Goal: Transaction & Acquisition: Purchase product/service

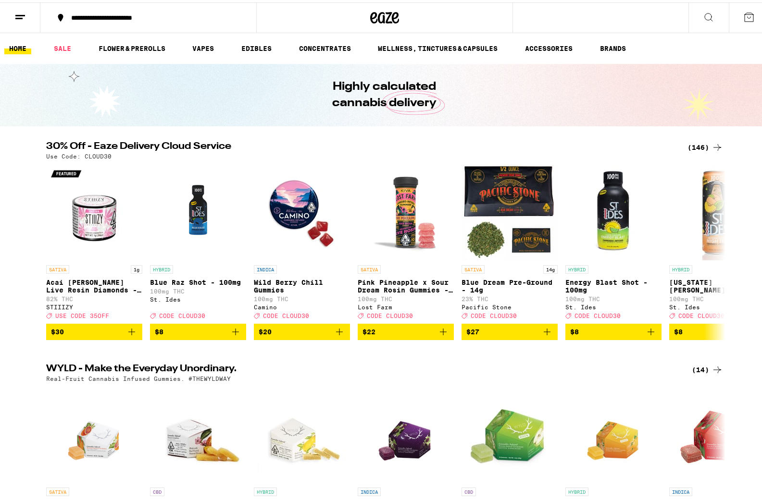
click at [14, 46] on link "HOME" at bounding box center [17, 46] width 27 height 12
click at [59, 47] on link "SALE" at bounding box center [62, 46] width 27 height 12
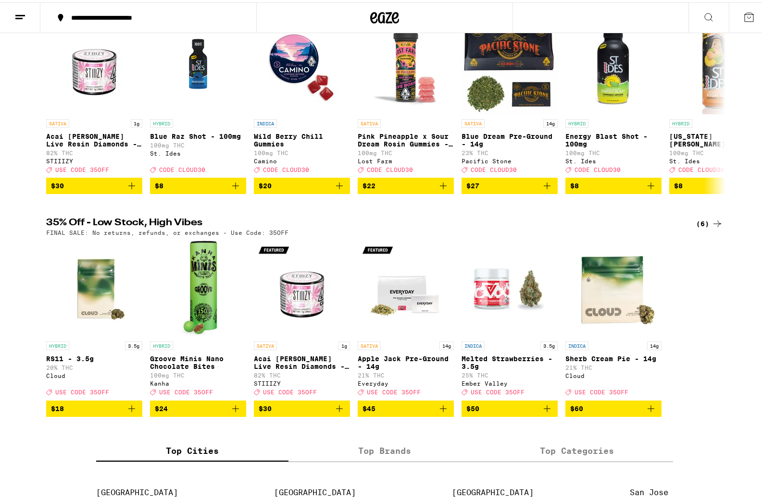
scroll to position [144, 0]
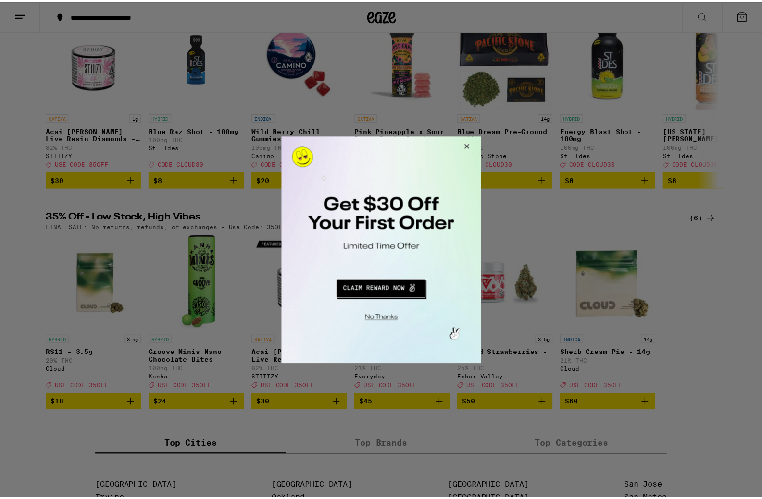
click at [468, 143] on button "Close Modal" at bounding box center [466, 147] width 26 height 23
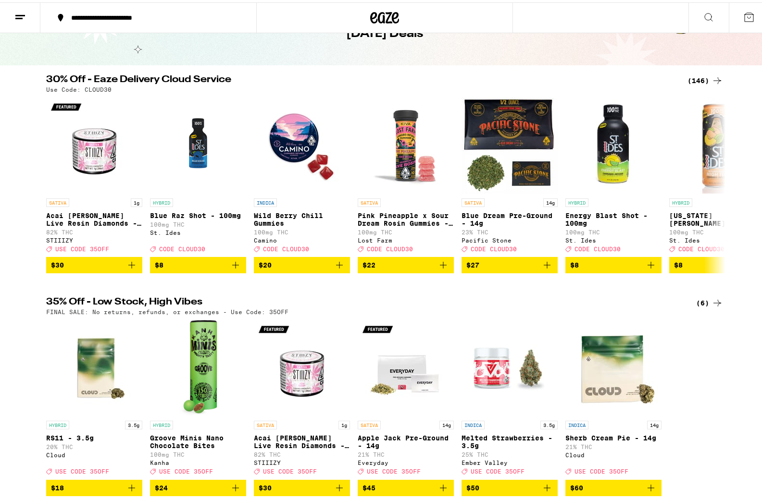
scroll to position [0, 0]
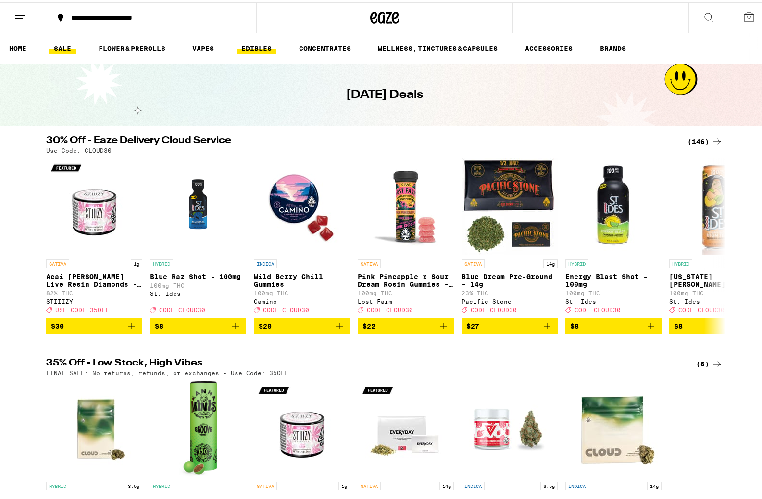
click at [244, 45] on link "EDIBLES" at bounding box center [256, 46] width 40 height 12
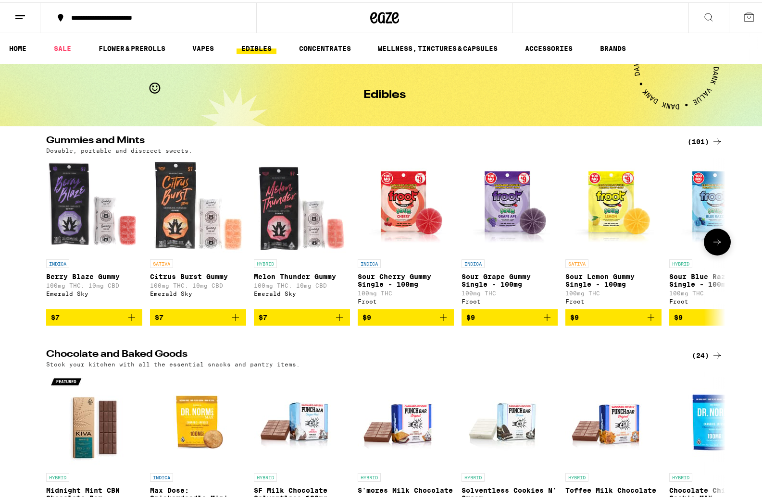
click at [713, 246] on icon at bounding box center [717, 240] width 12 height 12
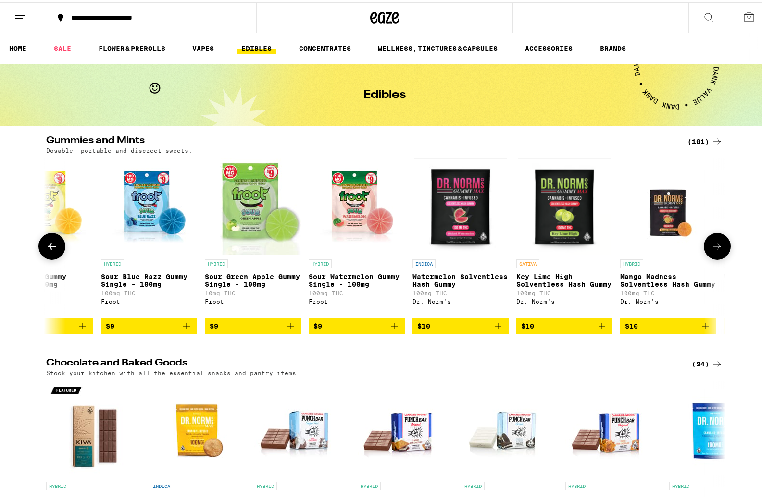
scroll to position [0, 572]
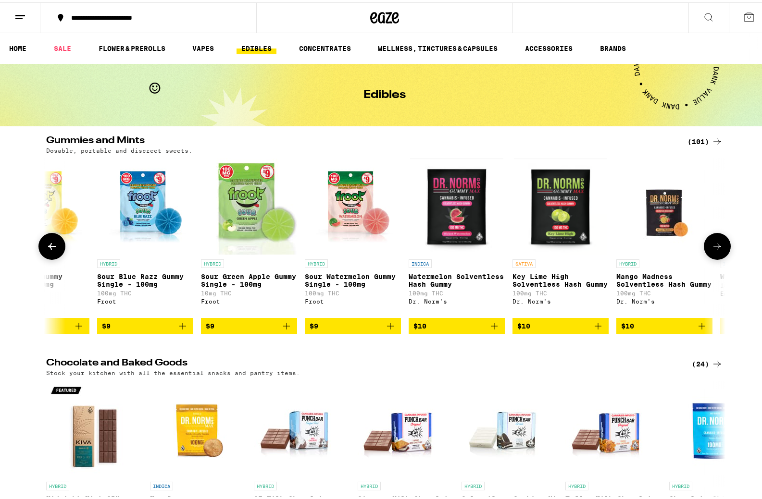
click at [713, 246] on icon at bounding box center [717, 244] width 12 height 12
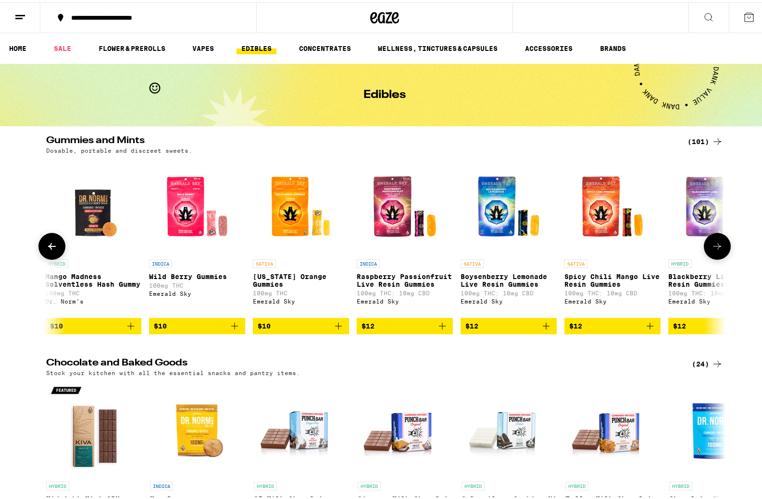
scroll to position [0, 1143]
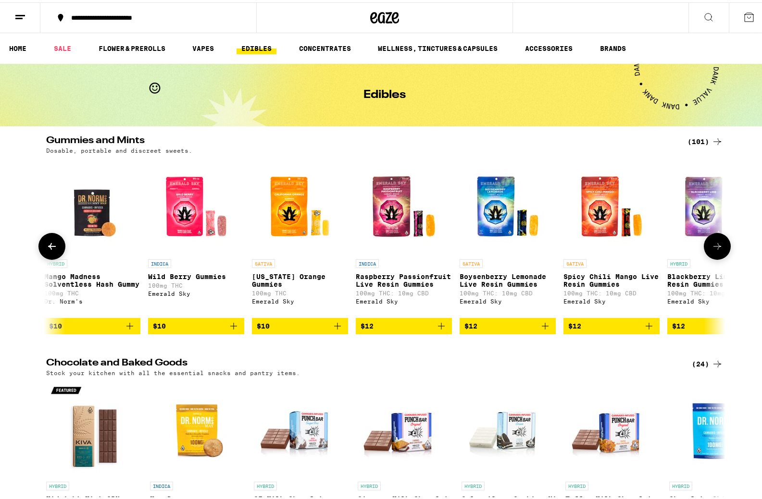
click at [713, 246] on icon at bounding box center [717, 244] width 12 height 12
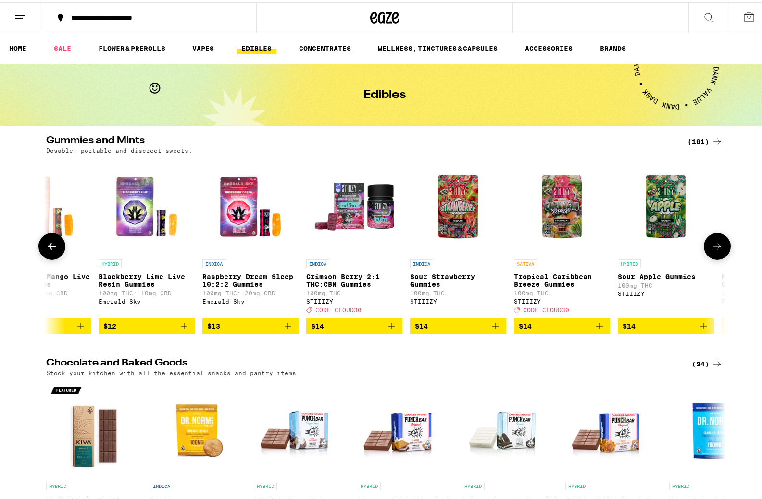
scroll to position [0, 1715]
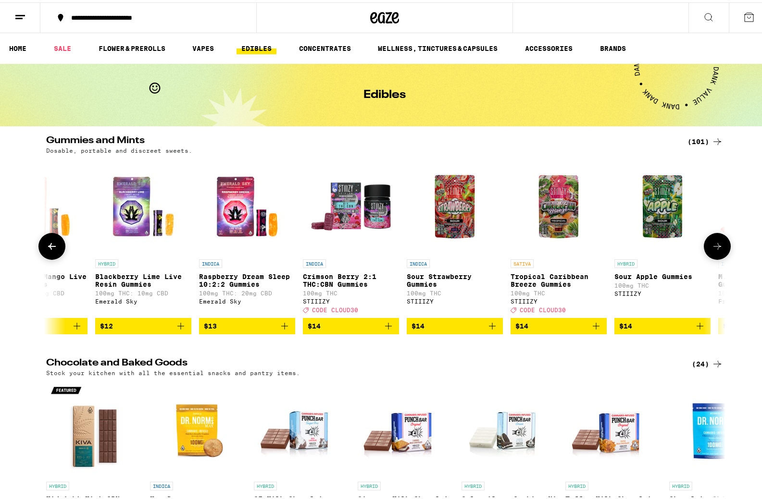
click at [713, 246] on icon at bounding box center [717, 244] width 12 height 12
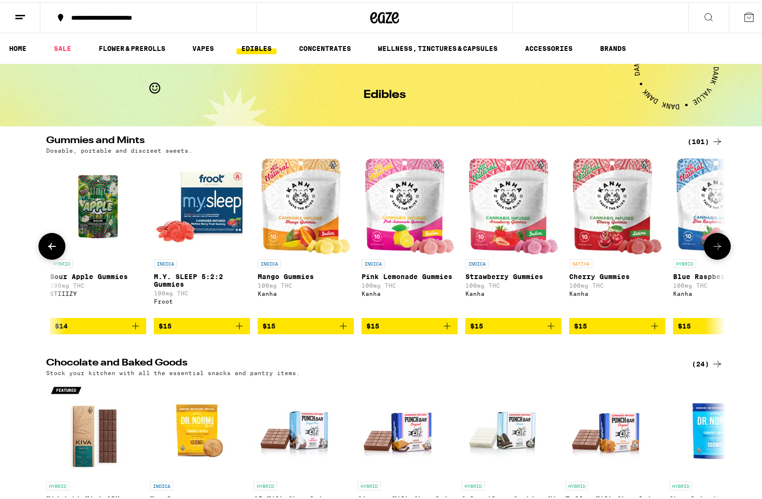
scroll to position [0, 2287]
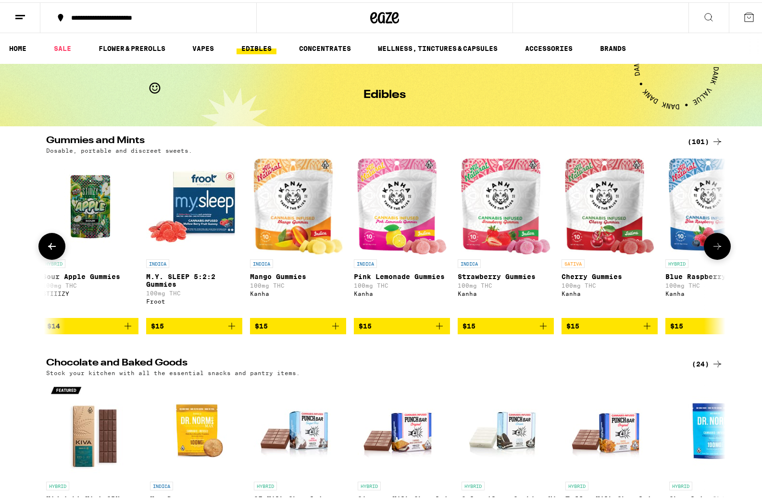
click at [714, 247] on icon at bounding box center [717, 244] width 8 height 7
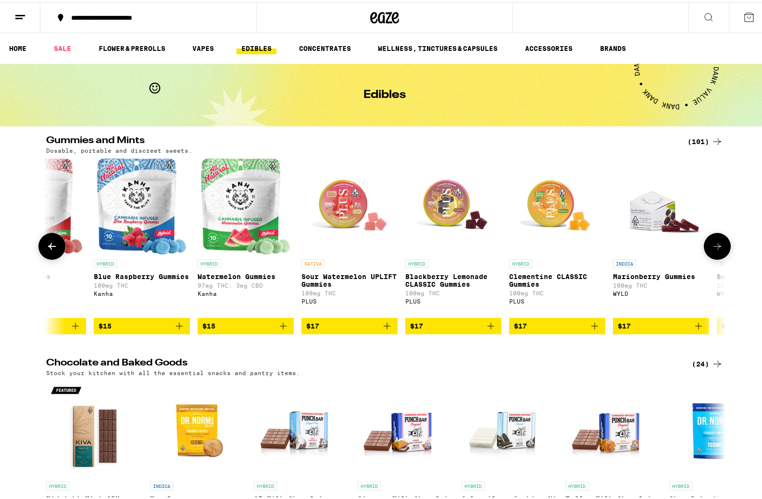
scroll to position [0, 2859]
click at [711, 250] on icon at bounding box center [717, 244] width 12 height 12
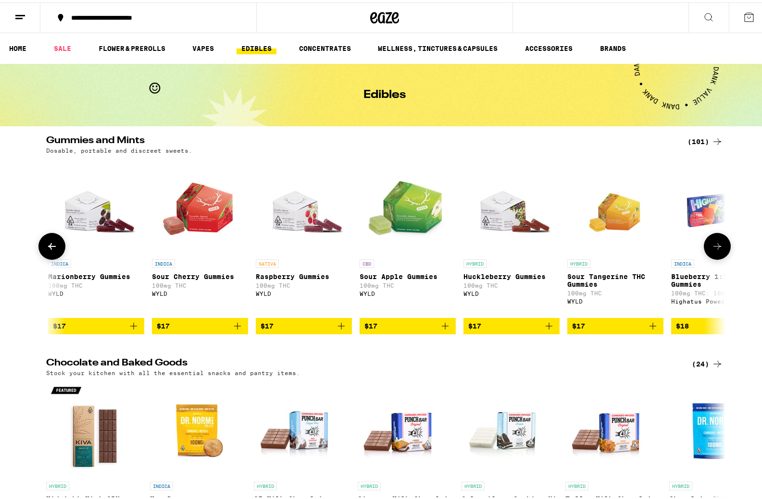
scroll to position [0, 3430]
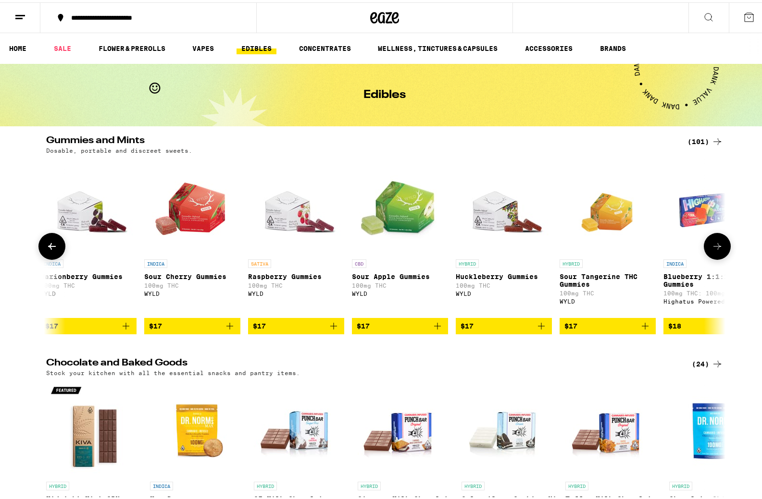
click at [711, 250] on icon at bounding box center [717, 244] width 12 height 12
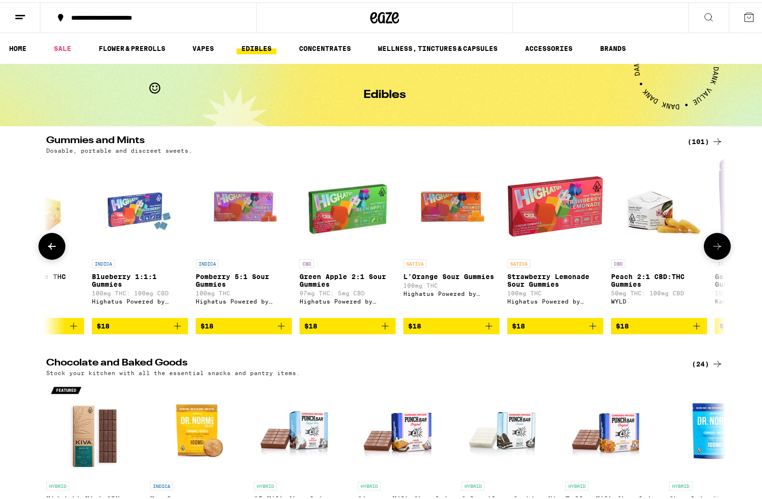
scroll to position [0, 4002]
click at [711, 250] on icon at bounding box center [717, 244] width 12 height 12
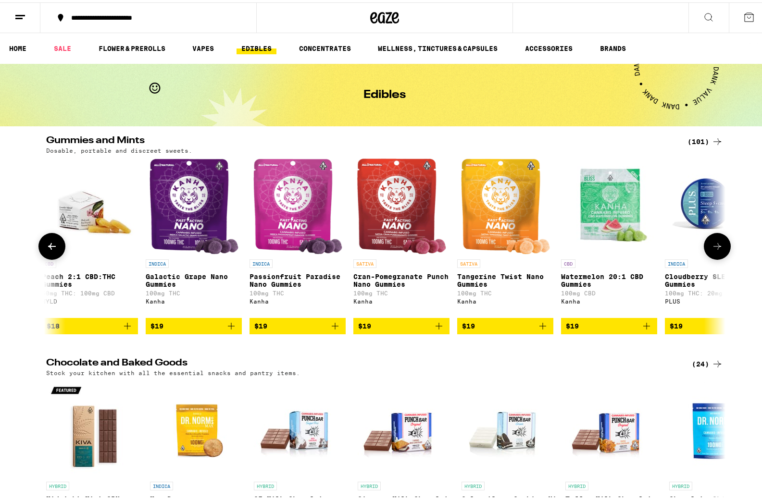
scroll to position [0, 4574]
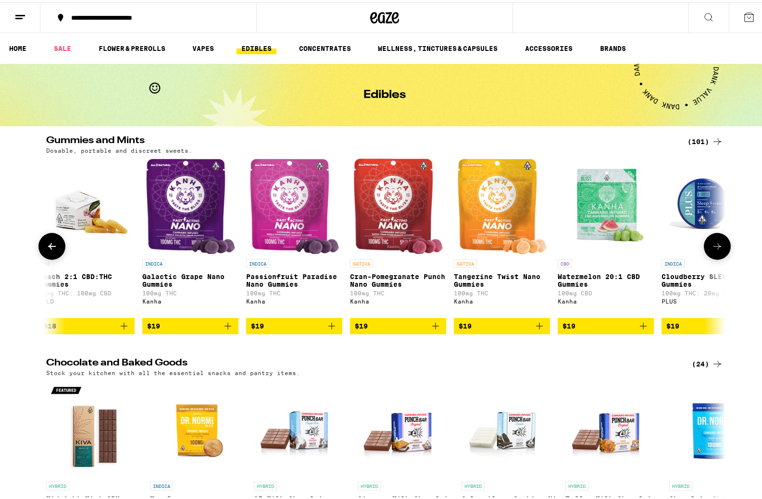
click at [711, 250] on icon at bounding box center [717, 244] width 12 height 12
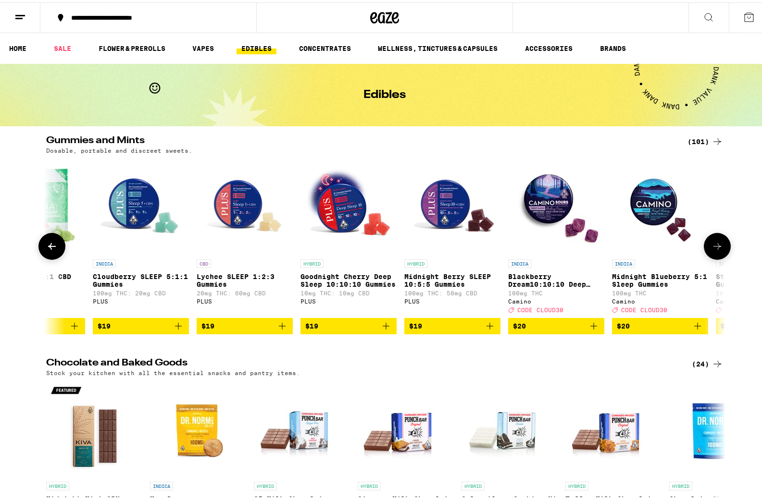
scroll to position [0, 5146]
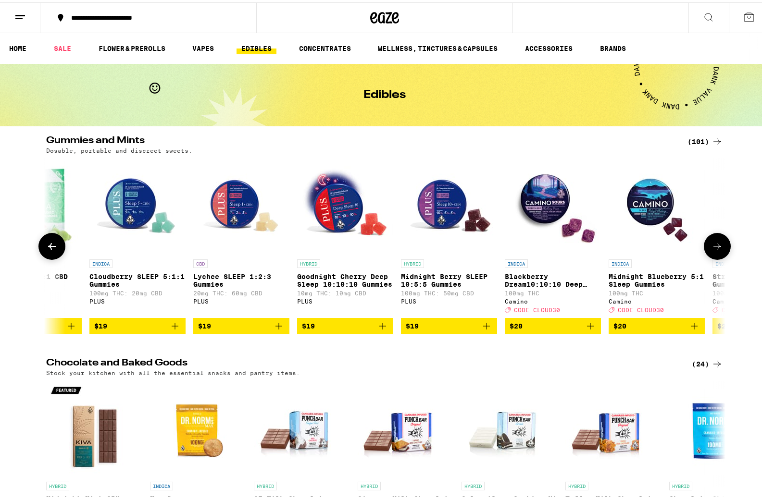
click at [46, 258] on button at bounding box center [51, 244] width 27 height 27
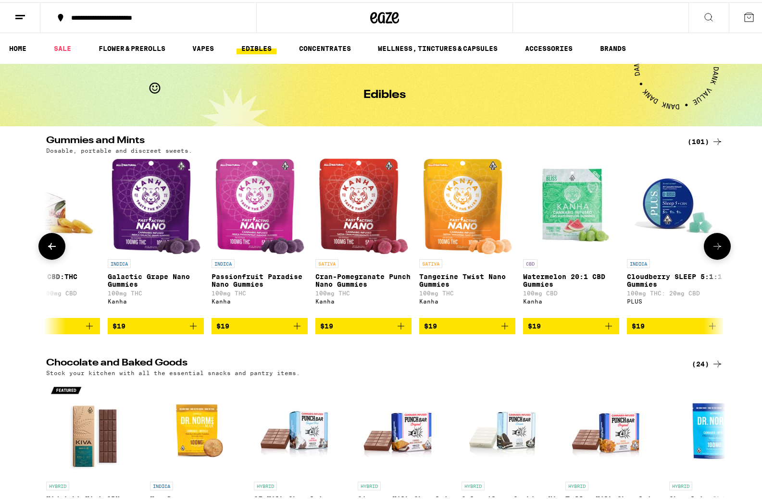
scroll to position [0, 4574]
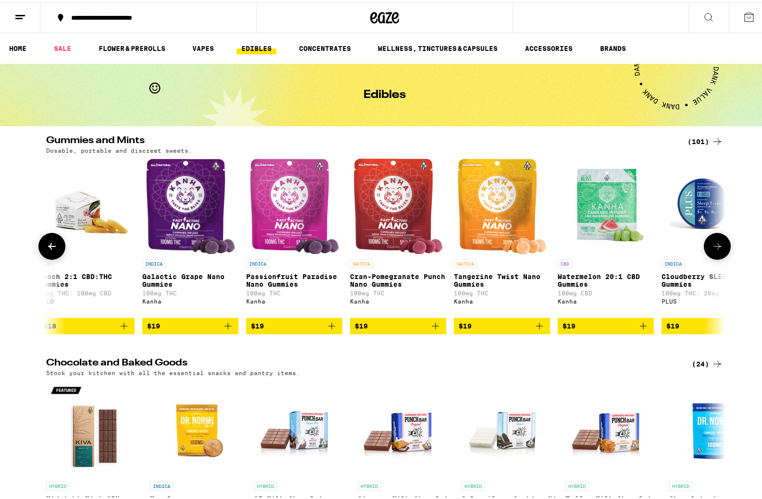
click at [46, 256] on button at bounding box center [51, 244] width 27 height 27
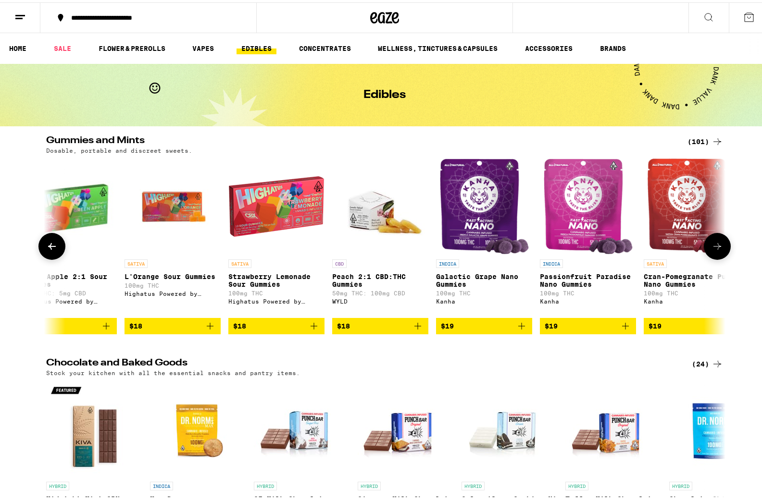
click at [46, 256] on button at bounding box center [51, 244] width 27 height 27
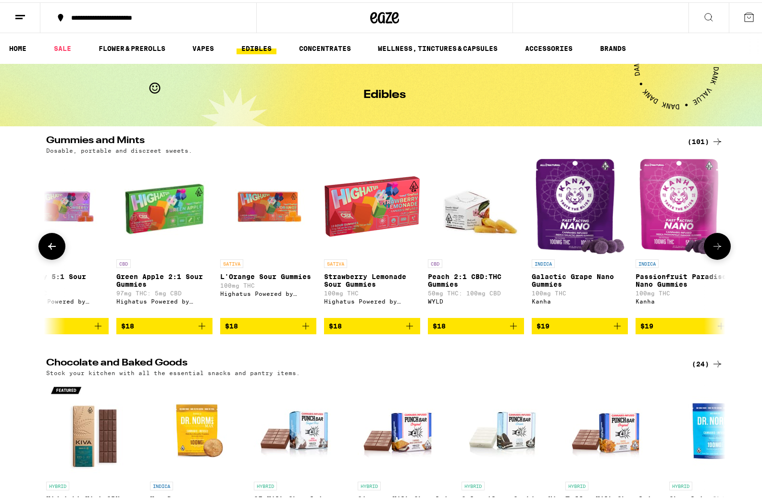
click at [46, 256] on button at bounding box center [51, 244] width 27 height 27
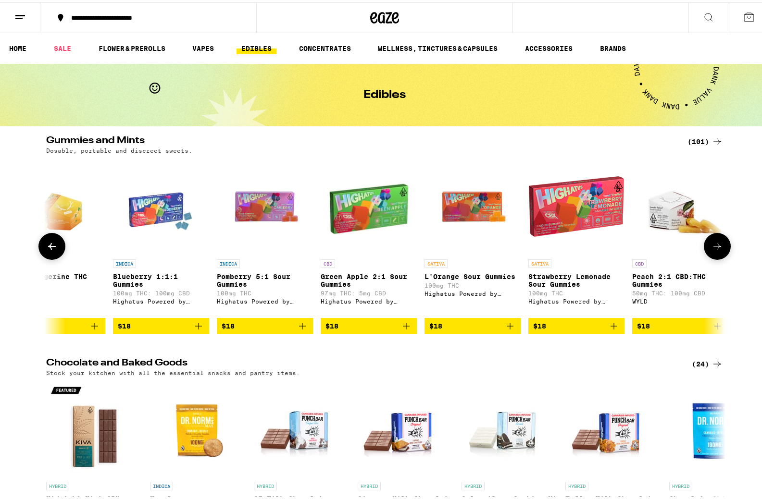
click at [46, 256] on button at bounding box center [51, 244] width 27 height 27
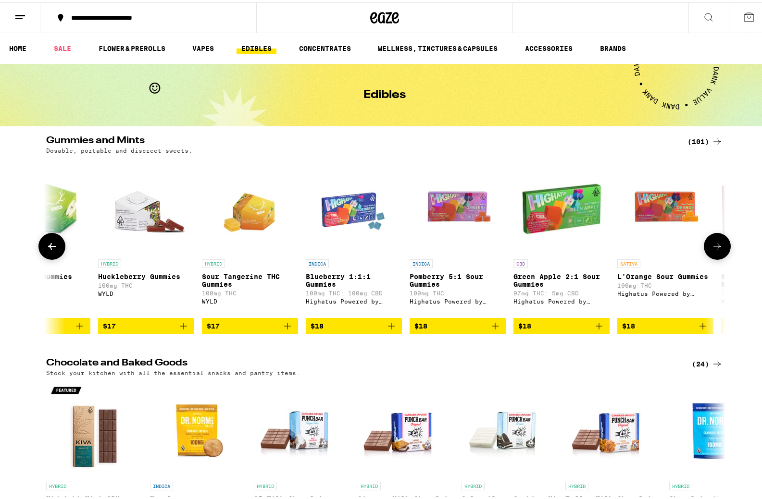
click at [46, 256] on button at bounding box center [51, 244] width 27 height 27
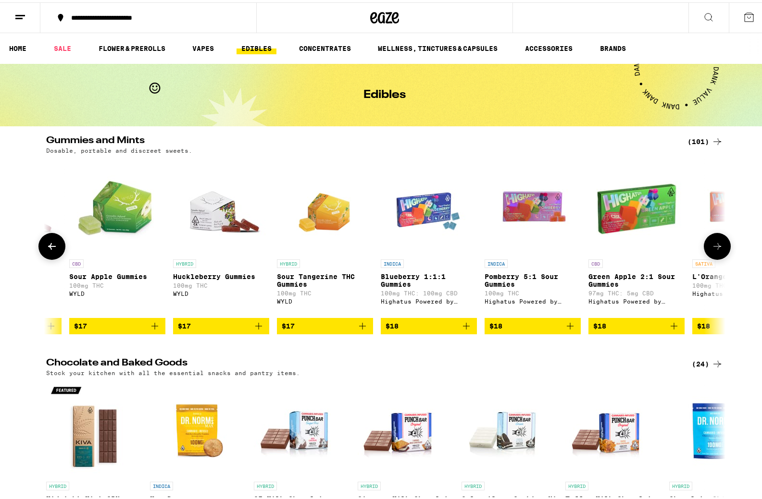
click at [46, 256] on button at bounding box center [51, 244] width 27 height 27
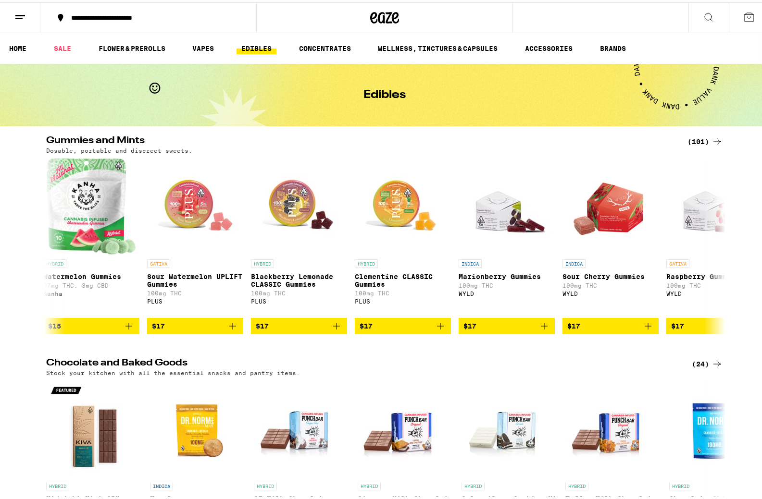
scroll to position [0, 3009]
